Goal: Find specific page/section: Find specific page/section

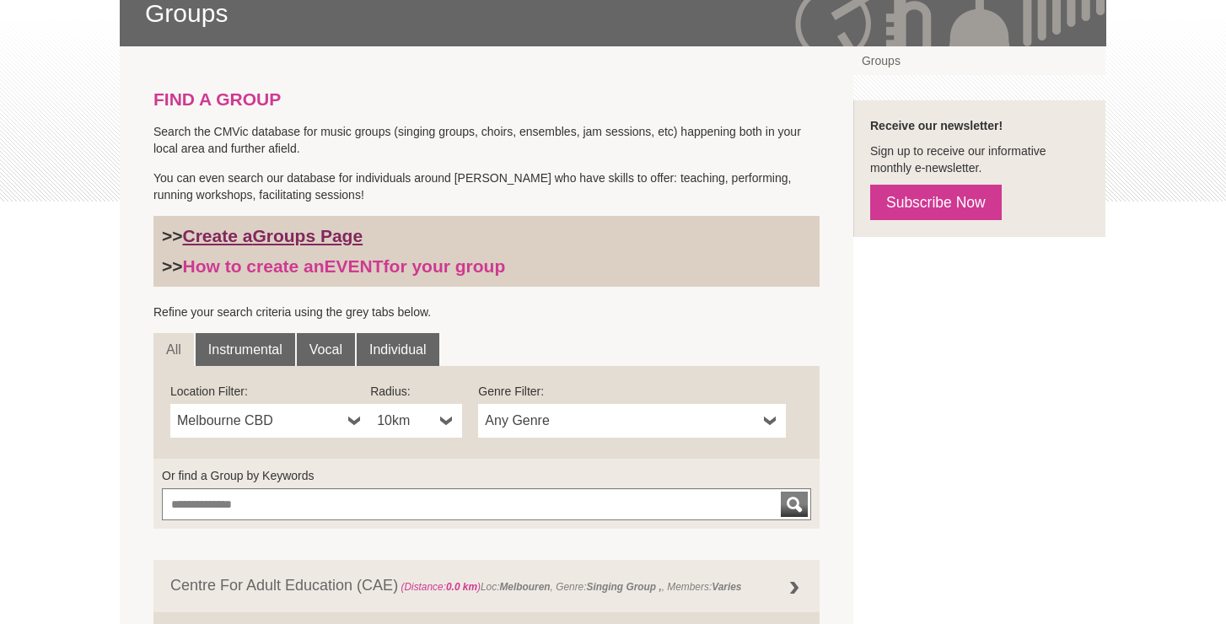
scroll to position [310, 0]
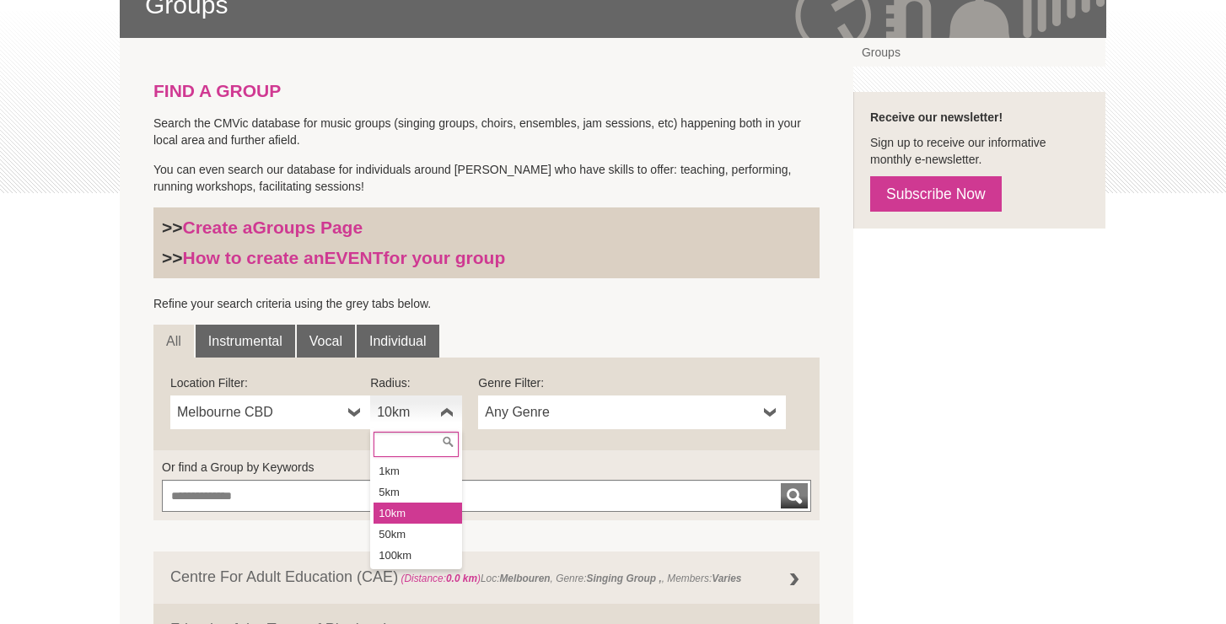
click at [445, 411] on b at bounding box center [446, 413] width 13 height 34
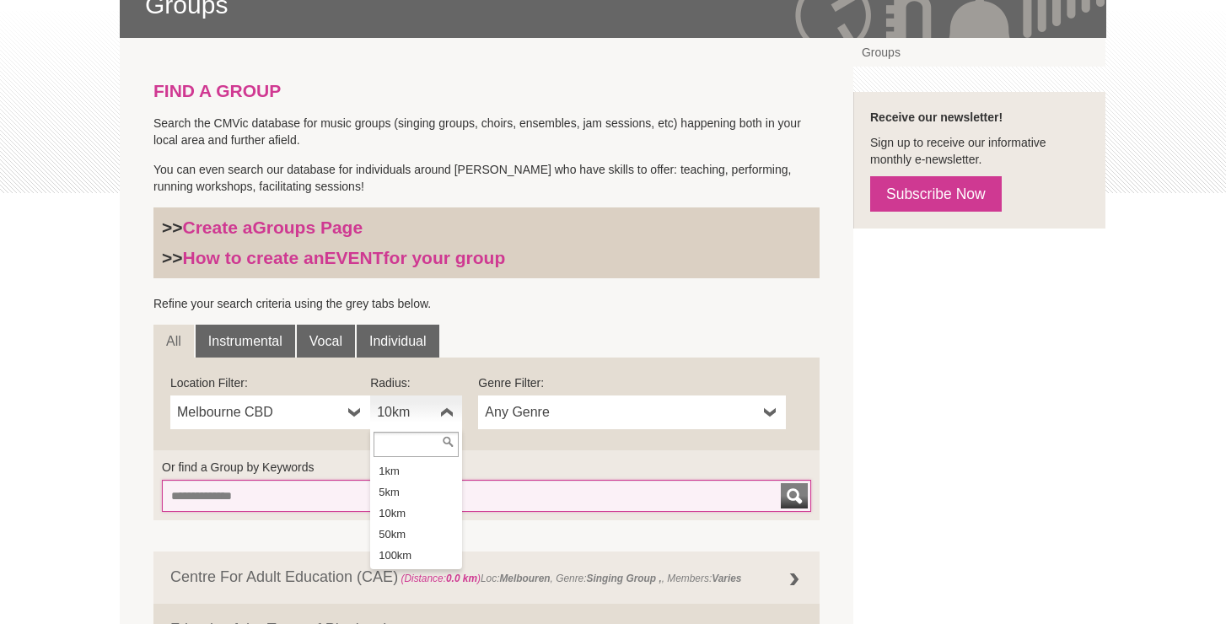
click at [329, 506] on input "Or find a Group by Keywords" at bounding box center [486, 496] width 649 height 32
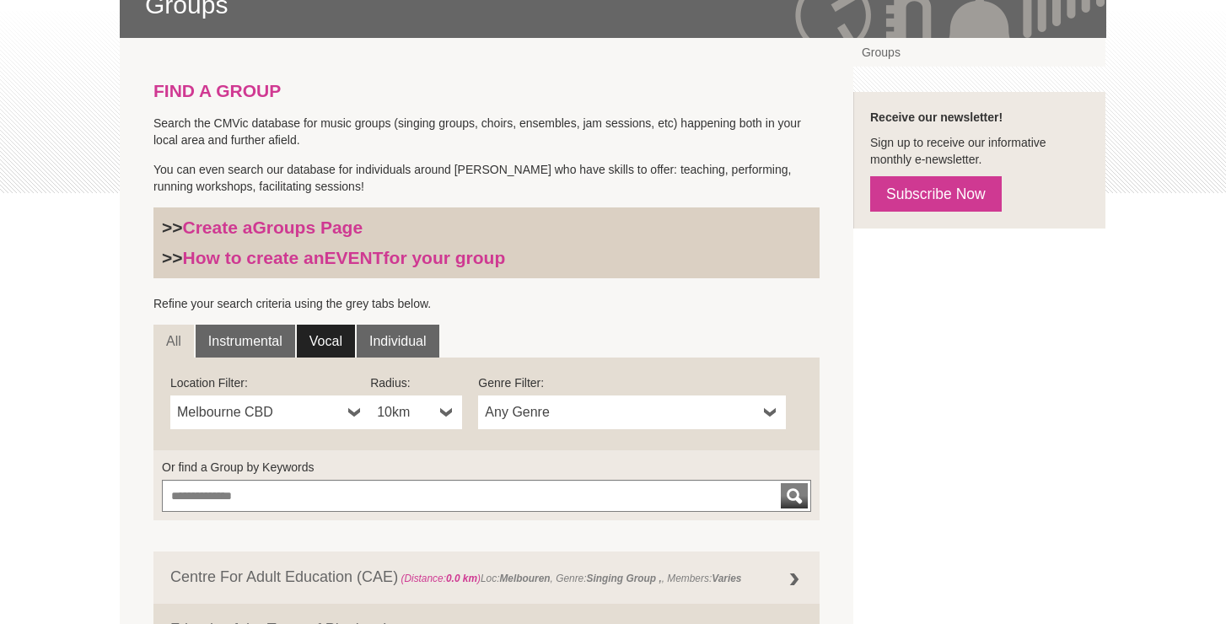
click at [326, 341] on link "Vocal" at bounding box center [326, 342] width 58 height 34
click at [767, 412] on b at bounding box center [770, 413] width 13 height 34
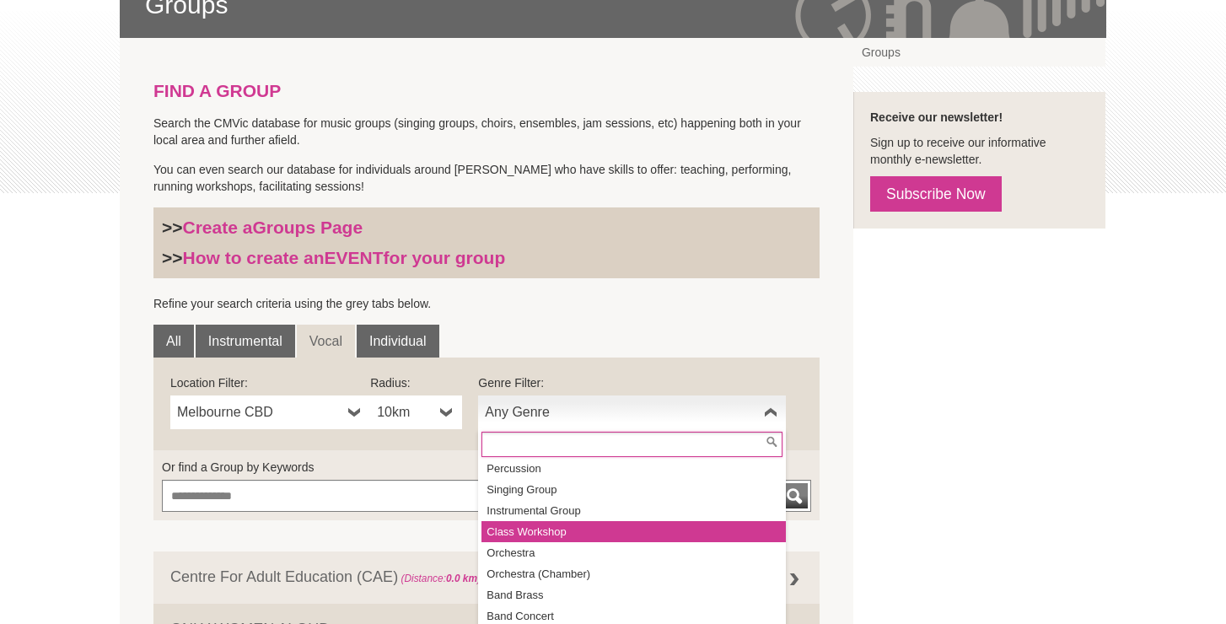
scroll to position [23, 0]
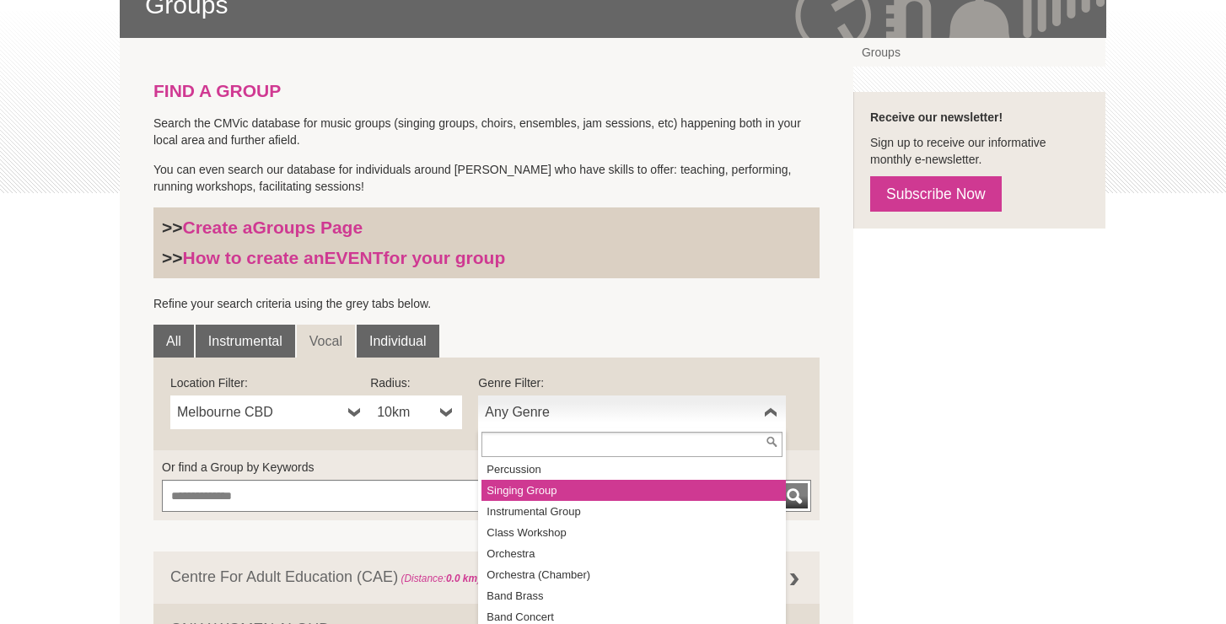
click at [681, 493] on li "Singing Group" at bounding box center [634, 490] width 304 height 21
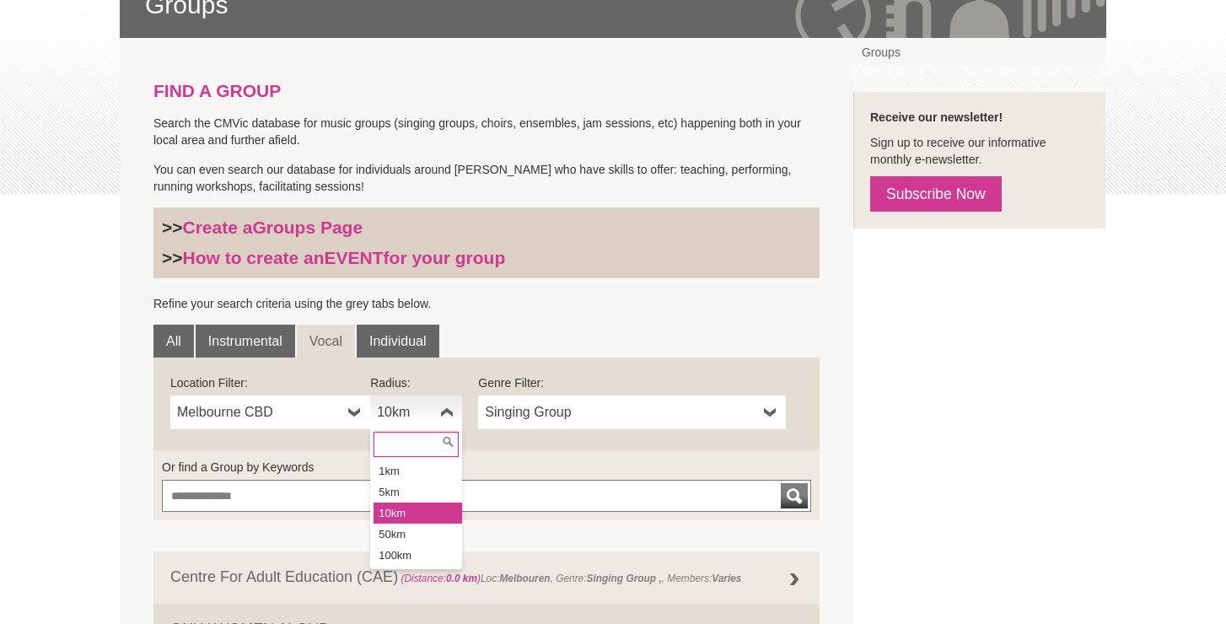
click at [444, 413] on b at bounding box center [446, 413] width 13 height 34
click at [417, 531] on li "50km" at bounding box center [418, 534] width 89 height 21
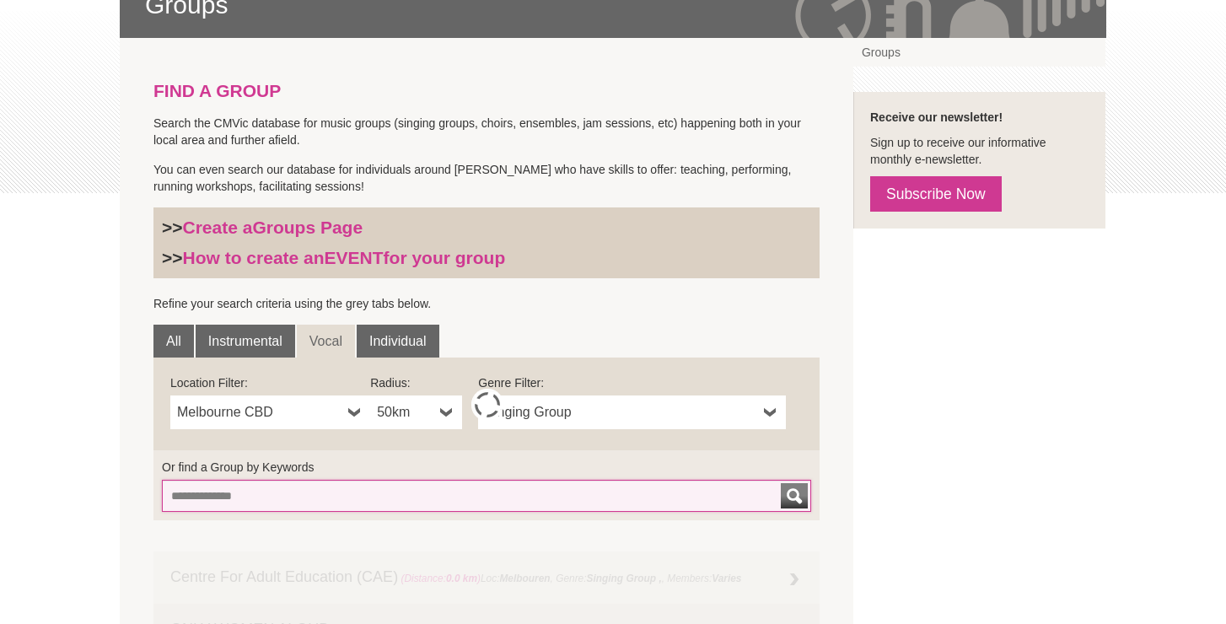
click at [493, 493] on input "Or find a Group by Keywords" at bounding box center [486, 496] width 649 height 32
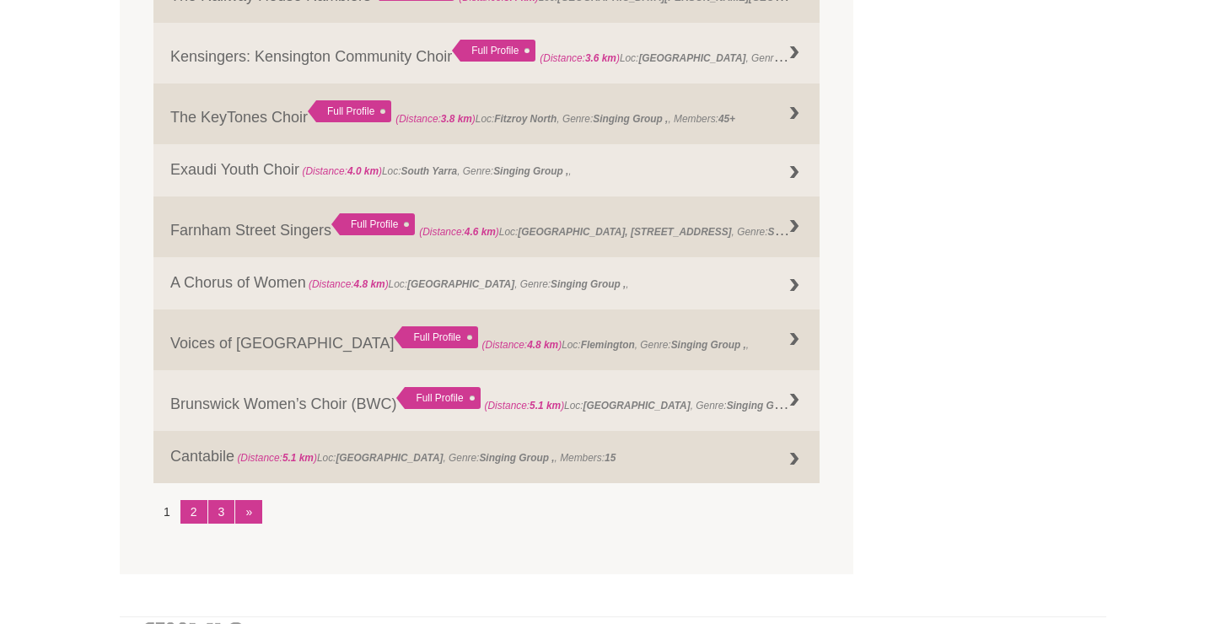
scroll to position [2066, 0]
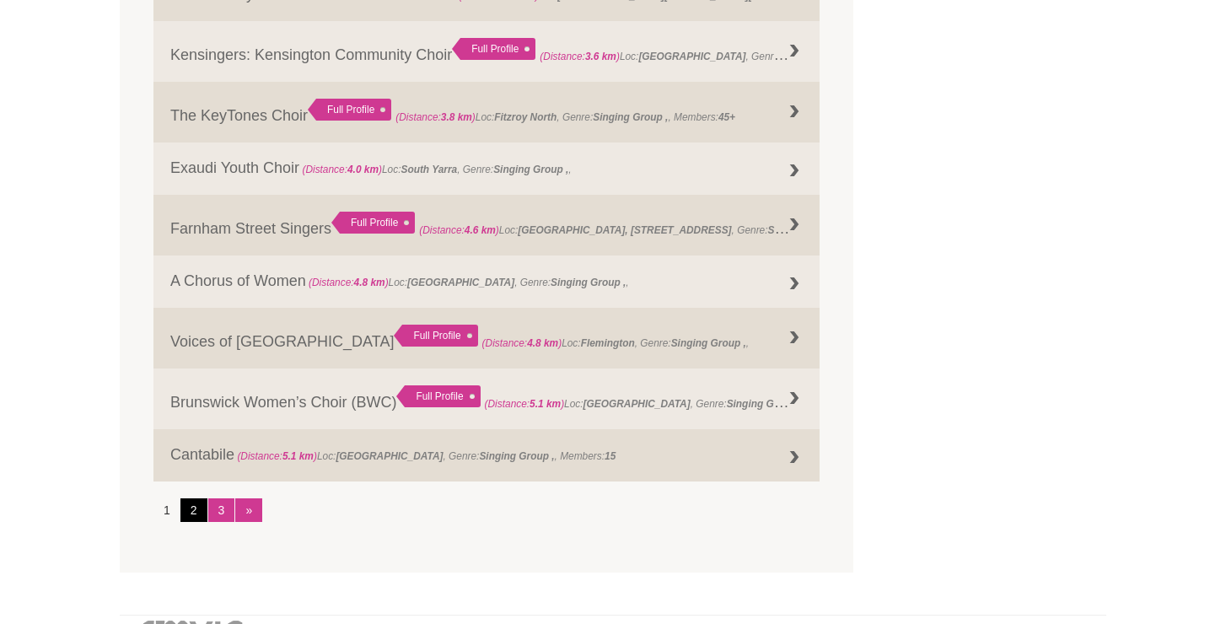
click at [196, 508] on link "2" at bounding box center [193, 510] width 27 height 24
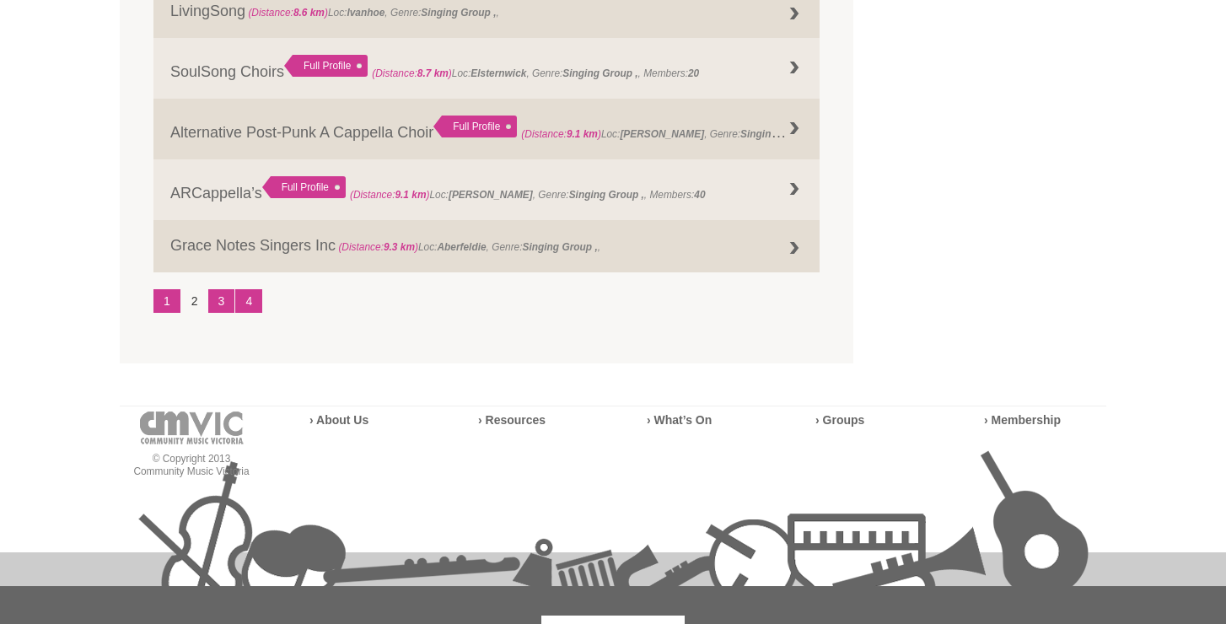
scroll to position [2314, 0]
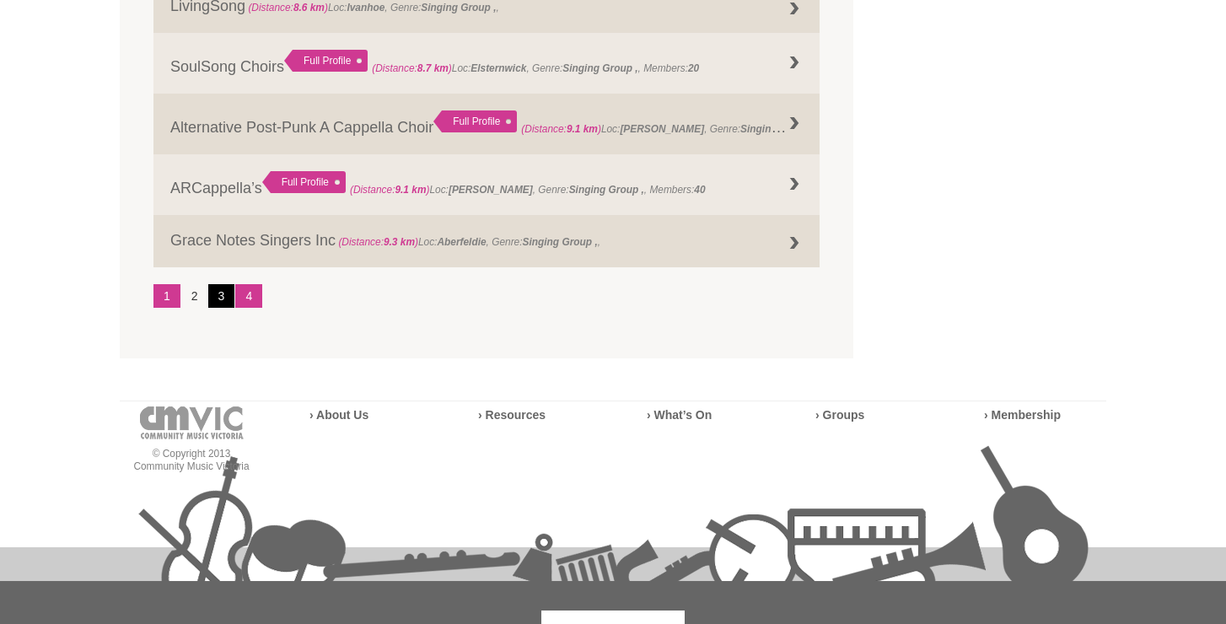
click at [223, 299] on link "3" at bounding box center [221, 296] width 27 height 24
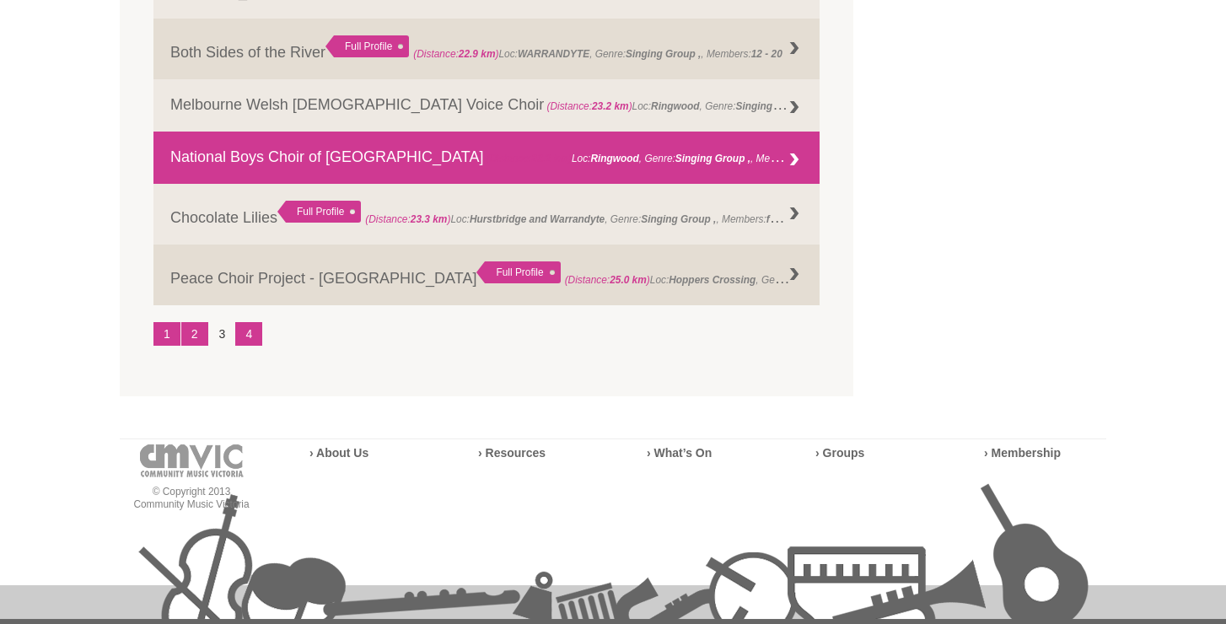
scroll to position [2231, 0]
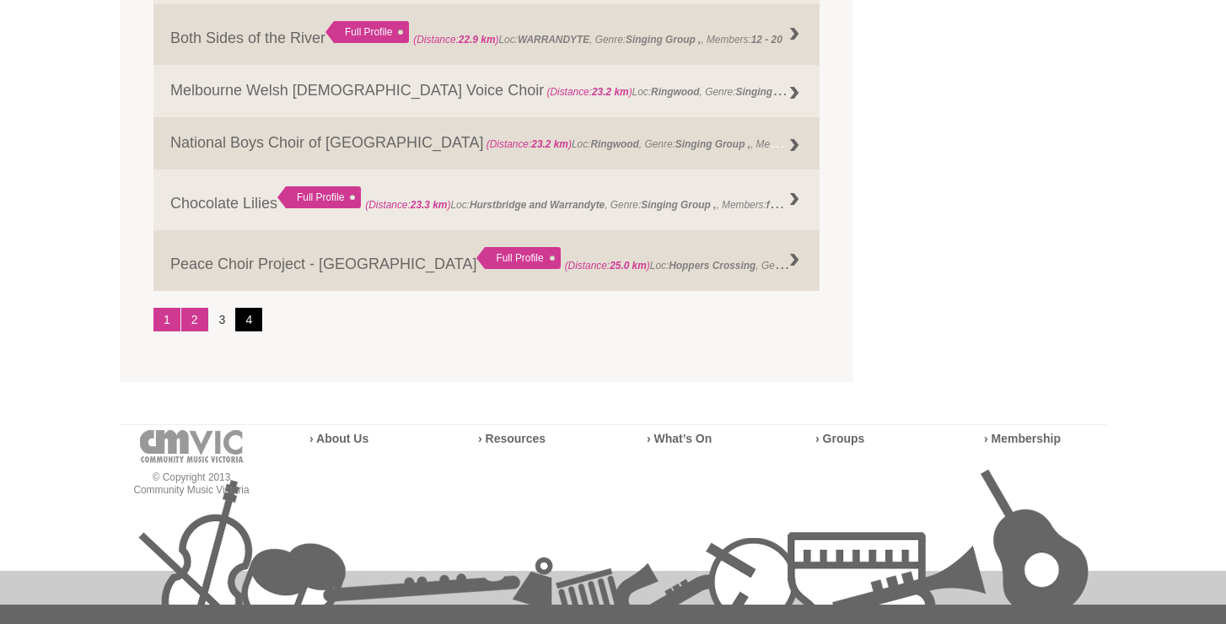
click at [253, 316] on link "4" at bounding box center [248, 320] width 27 height 24
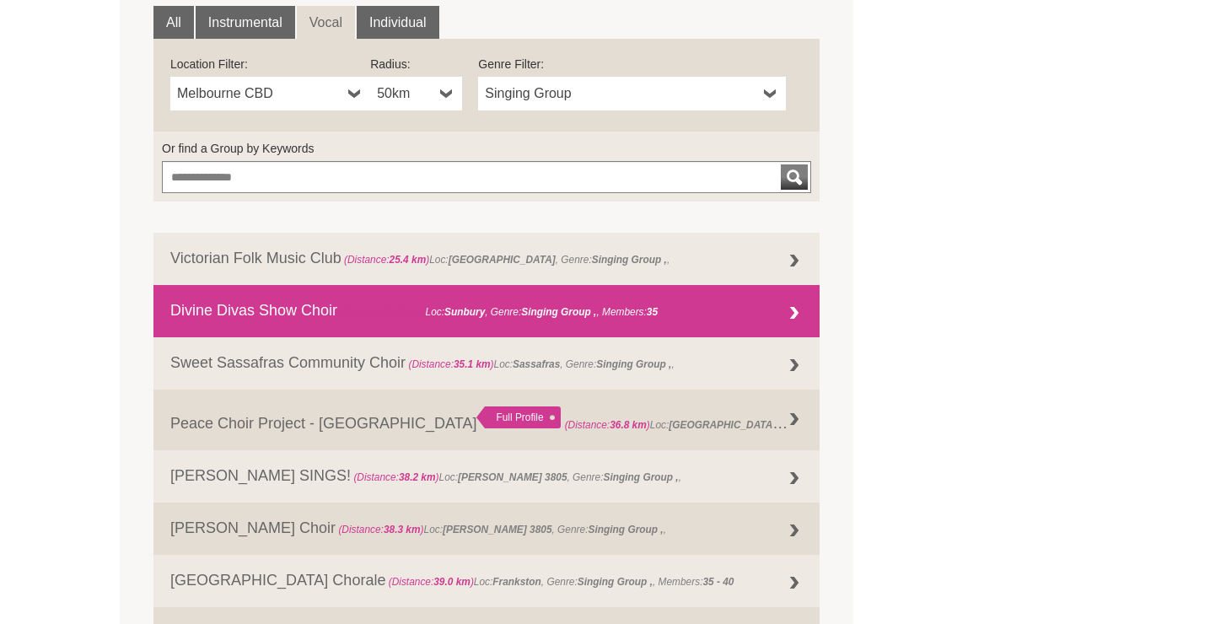
scroll to position [624, 0]
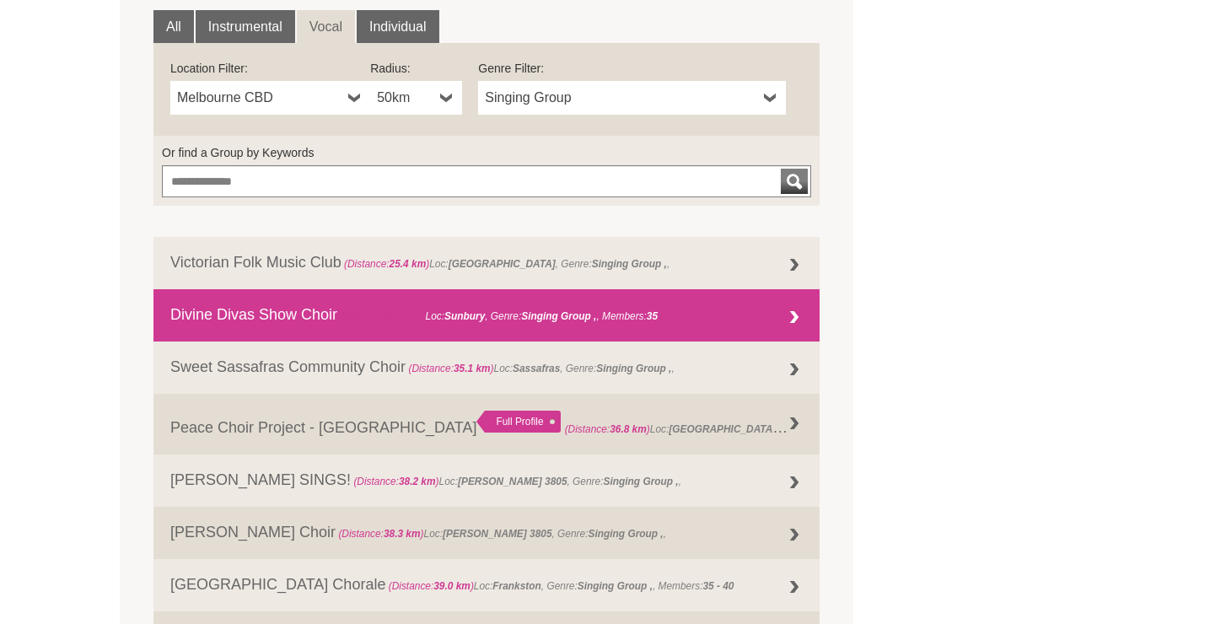
click at [530, 319] on strong "Singing Group ," at bounding box center [558, 316] width 75 height 12
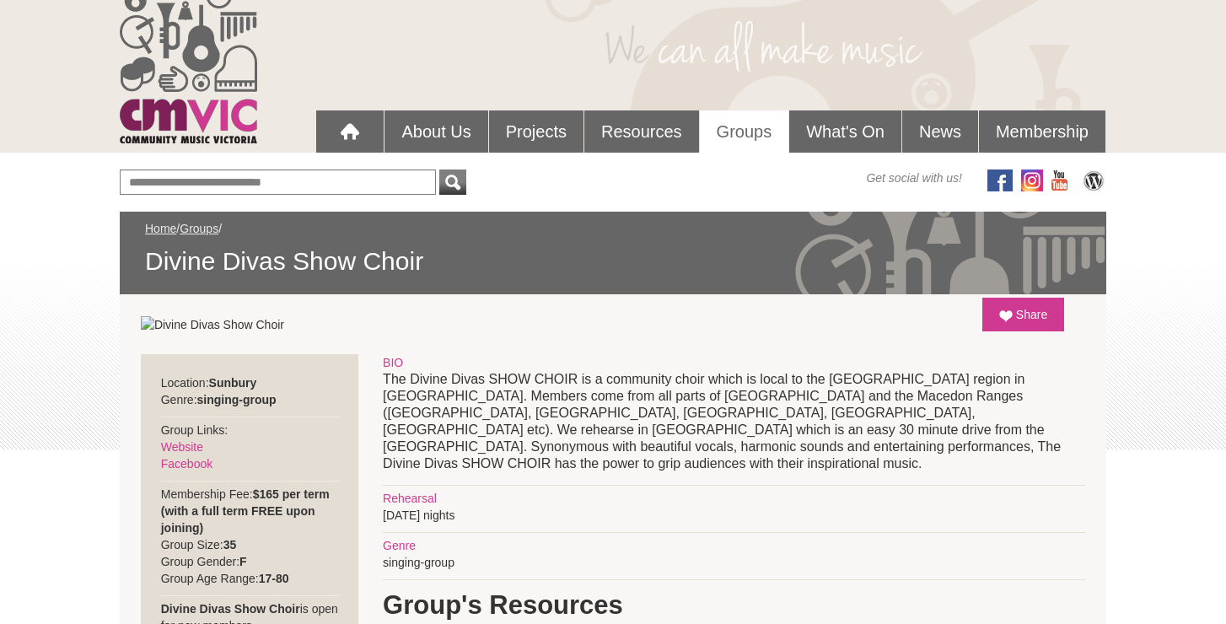
scroll to position [55, 0]
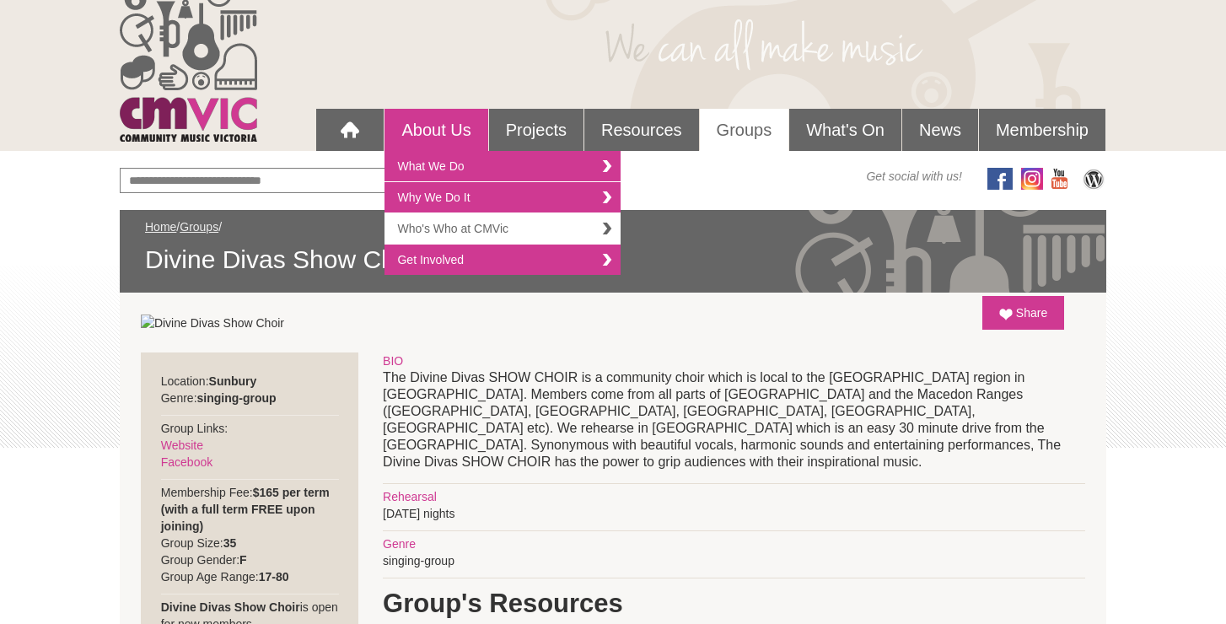
click at [457, 232] on link "Who's Who at CMVic" at bounding box center [503, 228] width 236 height 31
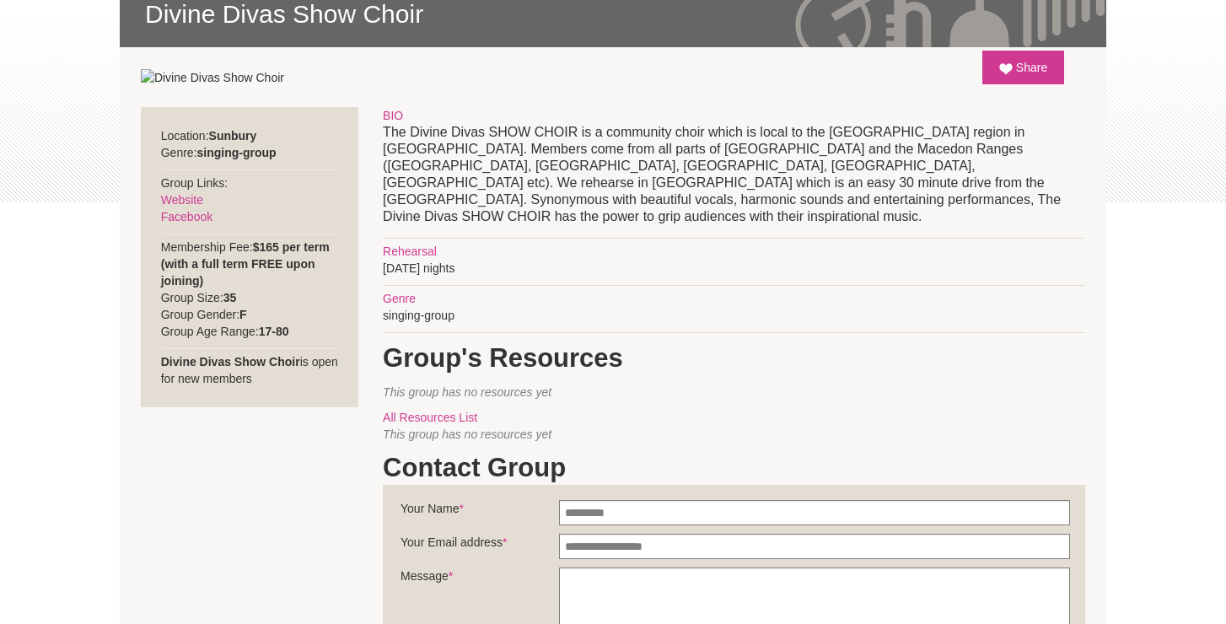
scroll to position [349, 0]
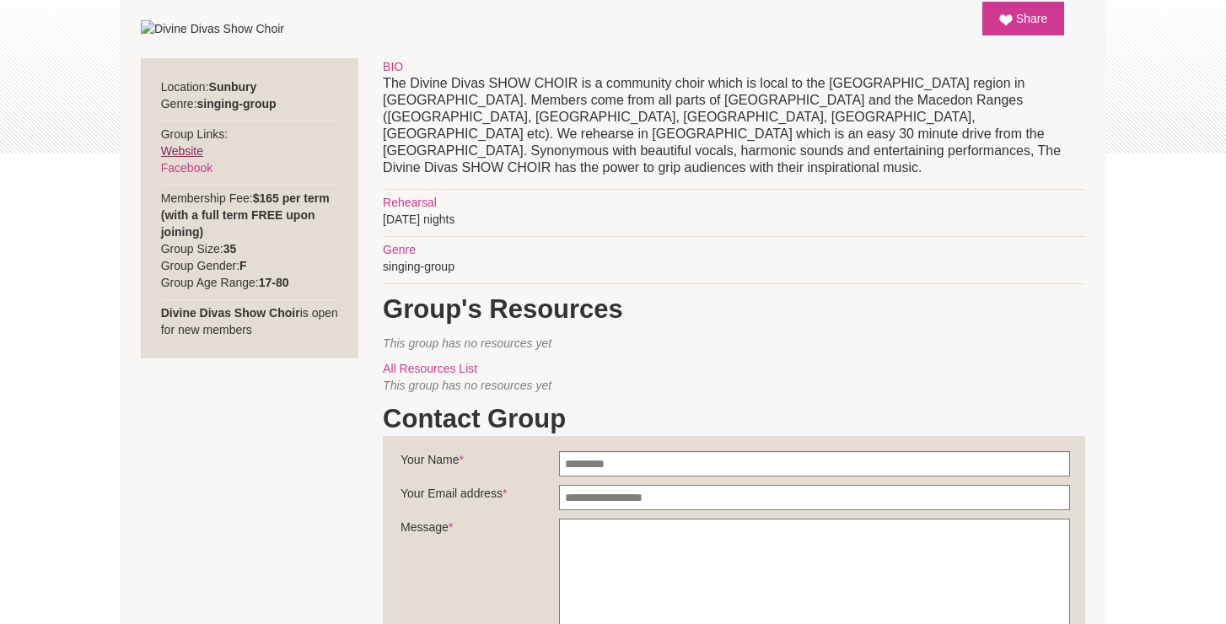
click at [195, 151] on link "Website" at bounding box center [182, 150] width 42 height 13
